Goal: Task Accomplishment & Management: Use online tool/utility

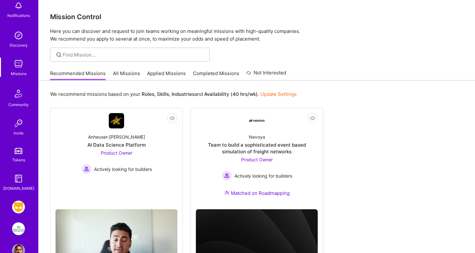
scroll to position [54, 0]
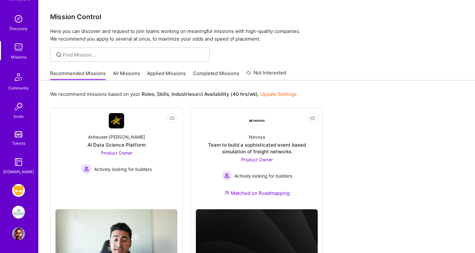
click at [16, 192] on img at bounding box center [18, 190] width 13 height 13
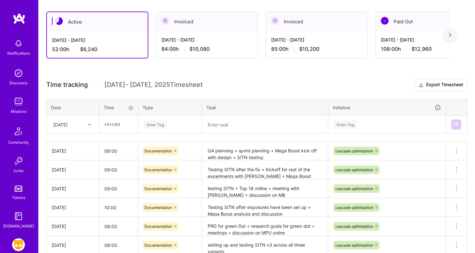
scroll to position [156, 0]
click at [109, 151] on input "08:00" at bounding box center [118, 150] width 39 height 17
click at [317, 79] on h3 "Time tracking [DATE] - [DATE] Timesheet Export Timesheet" at bounding box center [256, 84] width 421 height 13
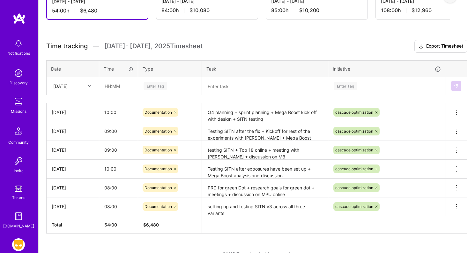
scroll to position [190, 0]
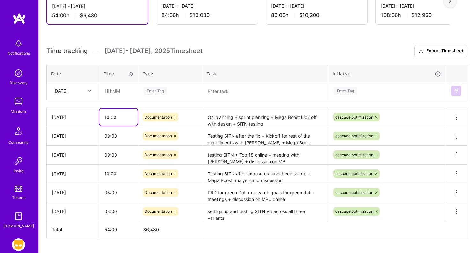
click at [120, 116] on input "10:00" at bounding box center [118, 116] width 39 height 17
type input "1"
click at [219, 52] on h3 "Time tracking [DATE] - [DATE] Timesheet Export Timesheet" at bounding box center [256, 51] width 421 height 13
click at [116, 117] on input "08:00" at bounding box center [118, 116] width 39 height 17
type input "0"
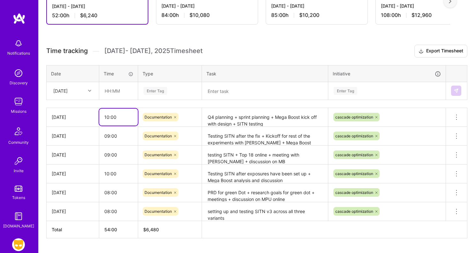
type input "10:00"
click at [233, 49] on h3 "Time tracking [DATE] - [DATE] Timesheet Export Timesheet" at bounding box center [256, 51] width 421 height 13
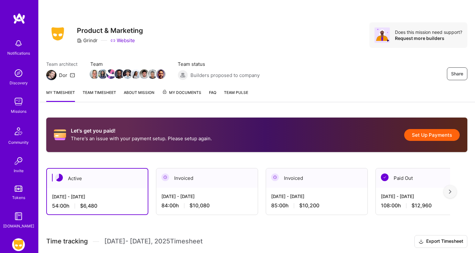
scroll to position [10, 0]
